Goal: Find contact information: Find contact information

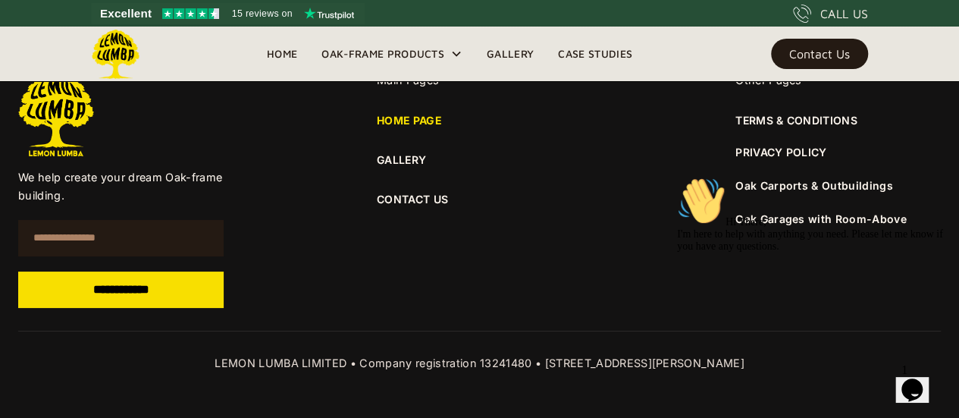
scroll to position [5745, 0]
click at [384, 196] on link "CONTACT US" at bounding box center [480, 199] width 206 height 17
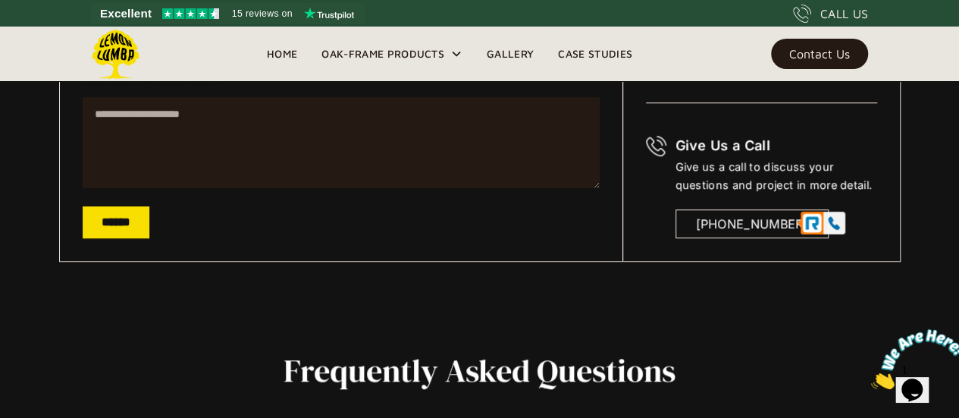
drag, startPoint x: 846, startPoint y: 231, endPoint x: 716, endPoint y: 227, distance: 130.5
click at [716, 227] on div "Give Us a Call Give us a call to discuss your questions and project in more det…" at bounding box center [777, 187] width 202 height 102
copy div "1489 331051"
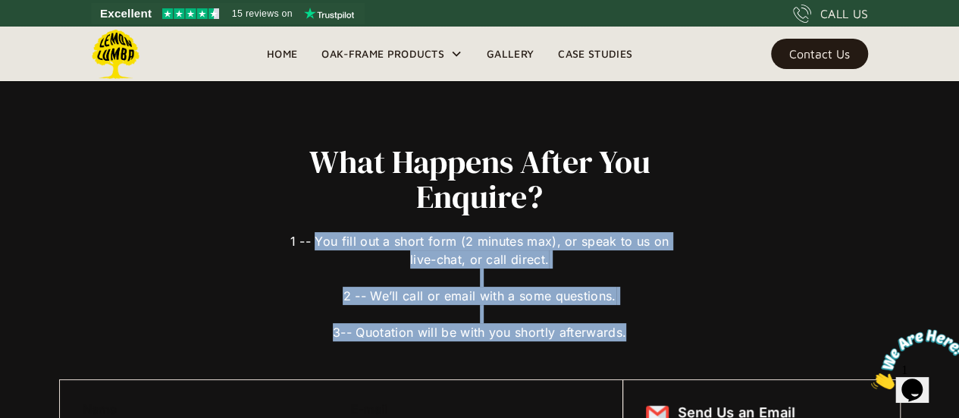
drag, startPoint x: 320, startPoint y: 239, endPoint x: 622, endPoint y: 352, distance: 322.3
